Goal: Task Accomplishment & Management: Manage account settings

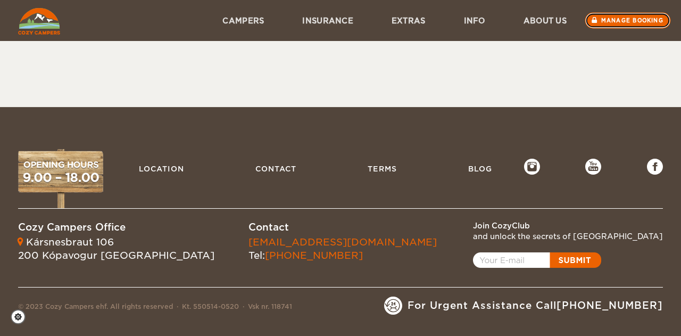
click at [636, 24] on link "Manage booking" at bounding box center [629, 21] width 86 height 16
click at [42, 25] on img at bounding box center [39, 21] width 42 height 27
